Goal: Complete application form: Complete application form

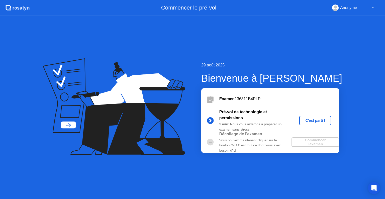
click at [316, 119] on div "C'est parti !" at bounding box center [315, 121] width 28 height 4
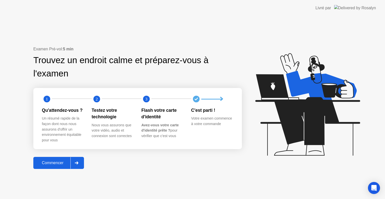
click at [62, 162] on div "Commencer" at bounding box center [53, 163] width 36 height 5
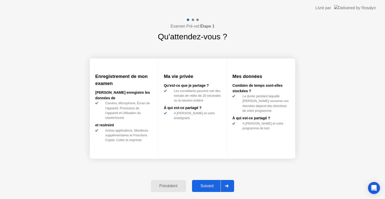
click at [226, 185] on icon at bounding box center [227, 186] width 4 height 3
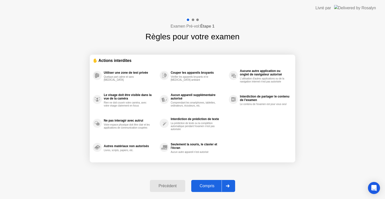
click at [212, 185] on div "Compris" at bounding box center [207, 186] width 29 height 5
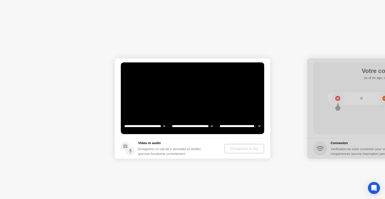
select select "**********"
select select "*******"
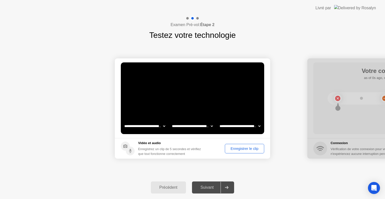
click at [232, 151] on div "Enregistrer le clip" at bounding box center [245, 149] width 36 height 4
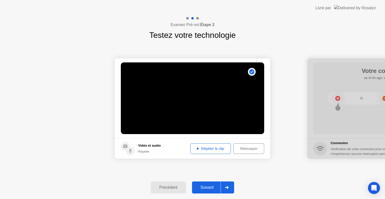
click at [209, 148] on div "Répéter le clip" at bounding box center [210, 149] width 37 height 4
click at [216, 187] on div "Suivant" at bounding box center [207, 187] width 27 height 5
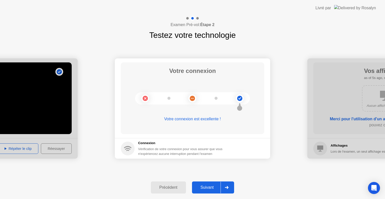
click at [211, 188] on div "Suivant" at bounding box center [207, 187] width 27 height 5
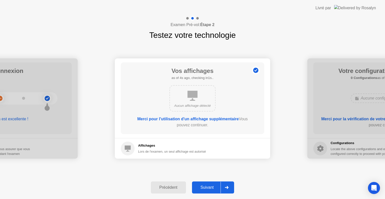
click at [211, 188] on div "Suivant" at bounding box center [207, 187] width 27 height 5
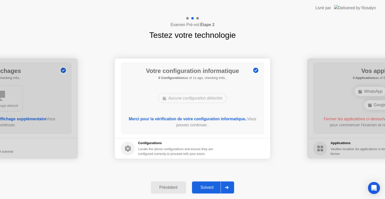
click at [211, 188] on div "Suivant" at bounding box center [207, 187] width 27 height 5
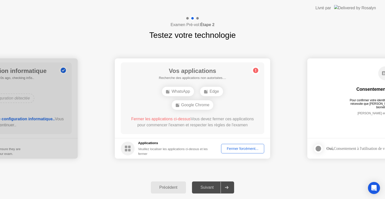
click at [237, 151] on div "Fermer forcément..." at bounding box center [243, 149] width 40 height 4
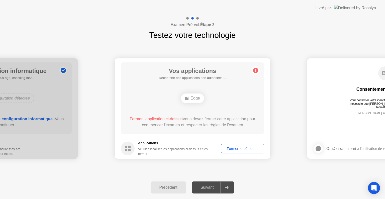
click at [245, 151] on div "Fermer forcément..." at bounding box center [243, 149] width 40 height 4
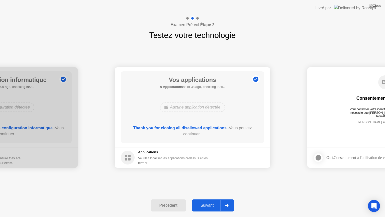
click at [207, 199] on div "Suivant" at bounding box center [207, 205] width 27 height 5
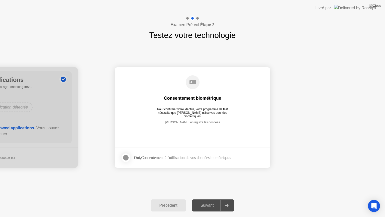
click at [207, 199] on div "Suivant" at bounding box center [207, 205] width 27 height 5
click at [126, 156] on div at bounding box center [126, 157] width 6 height 6
click at [202, 199] on div "Suivant" at bounding box center [207, 205] width 27 height 5
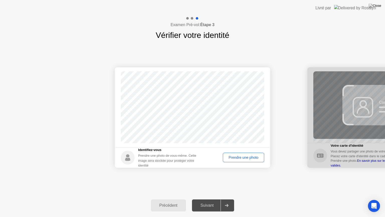
click at [245, 155] on div "Prendre une photo" at bounding box center [244, 157] width 38 height 4
click at [209, 199] on div "Suivant" at bounding box center [207, 205] width 27 height 5
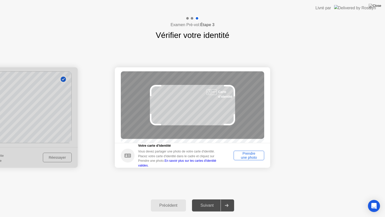
click at [247, 155] on div "Prendre une photo" at bounding box center [248, 155] width 27 height 8
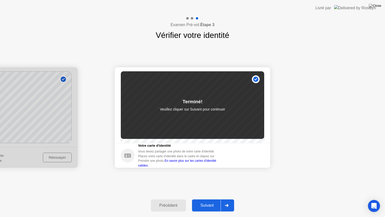
click at [203, 199] on div "Précédent Suivant" at bounding box center [192, 205] width 385 height 23
click at [204, 199] on div "Suivant" at bounding box center [207, 205] width 27 height 5
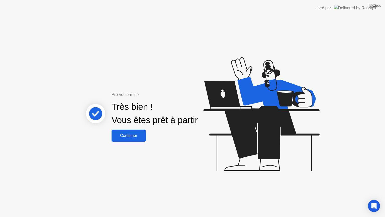
click at [130, 138] on div "Continuer" at bounding box center [128, 135] width 31 height 5
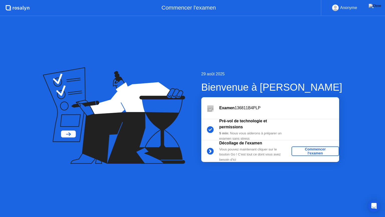
click at [312, 149] on div "Commencer l'examen" at bounding box center [316, 151] width 44 height 8
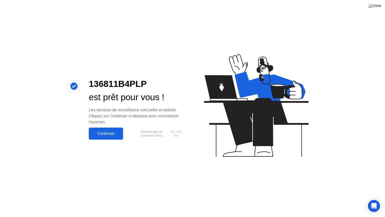
click at [111, 133] on div "Continuer" at bounding box center [105, 133] width 31 height 5
